Goal: Navigation & Orientation: Find specific page/section

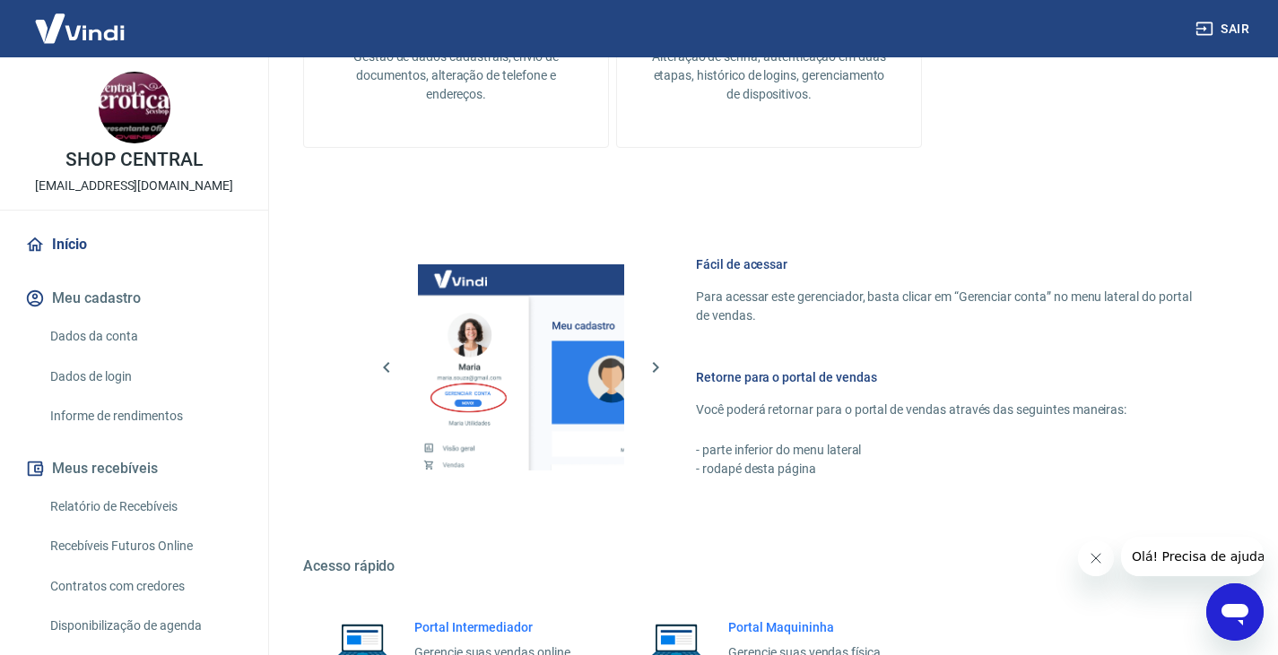
scroll to position [778, 0]
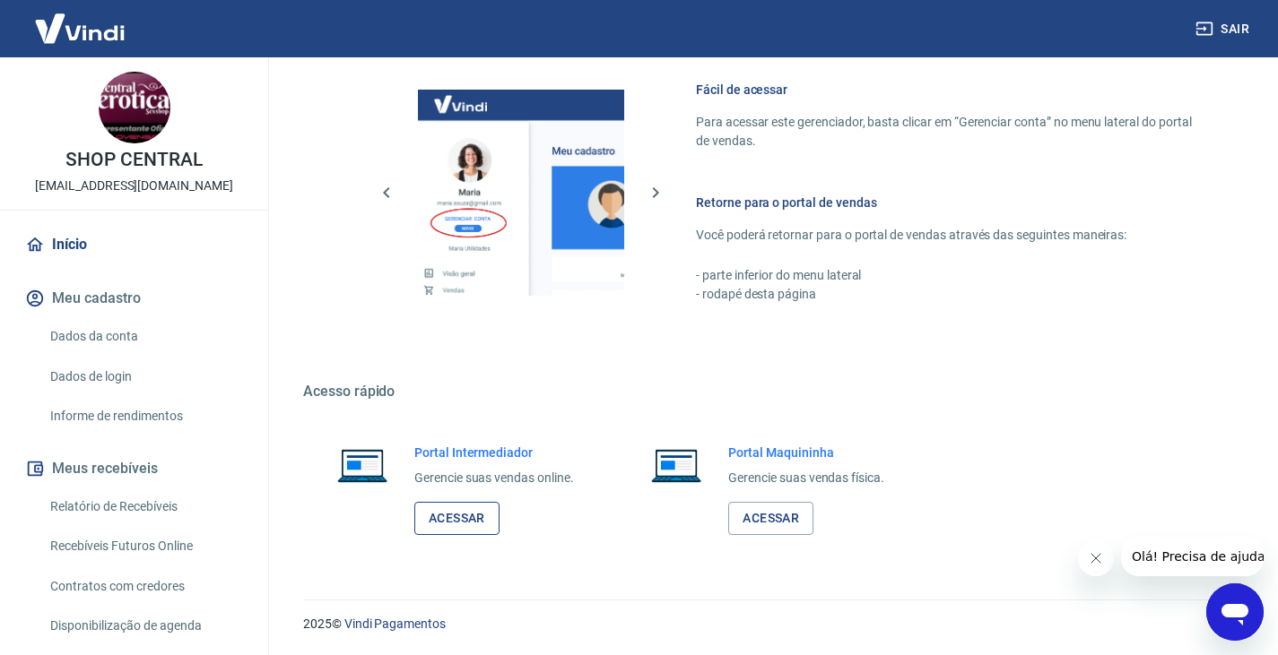
click at [472, 518] on link "Acessar" at bounding box center [456, 518] width 85 height 33
